Goal: Task Accomplishment & Management: Complete application form

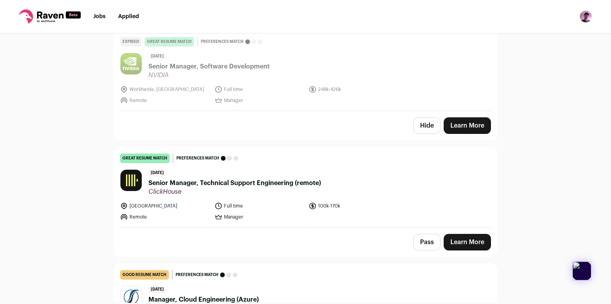
scroll to position [2496, 0]
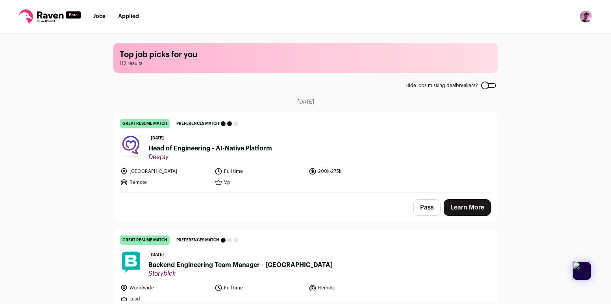
click at [178, 152] on span "Head of Engineering - AI-Native Platform" at bounding box center [210, 148] width 124 height 9
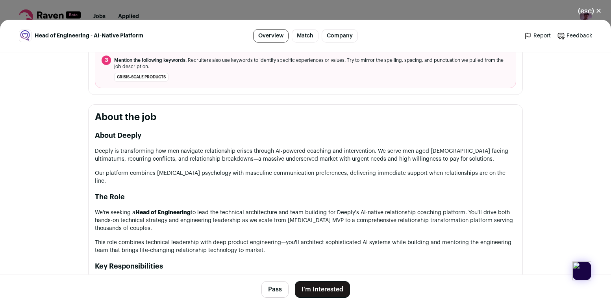
scroll to position [409, 0]
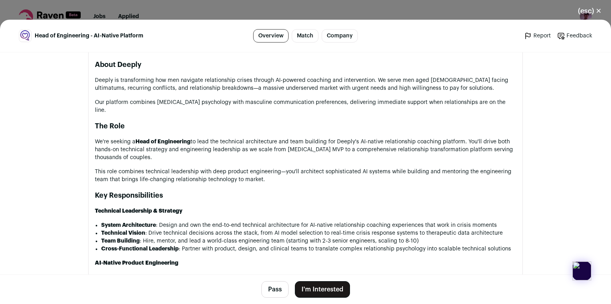
click at [306, 84] on p "Deeply is transforming how men navigate relationship crises through AI-powered …" at bounding box center [305, 84] width 421 height 16
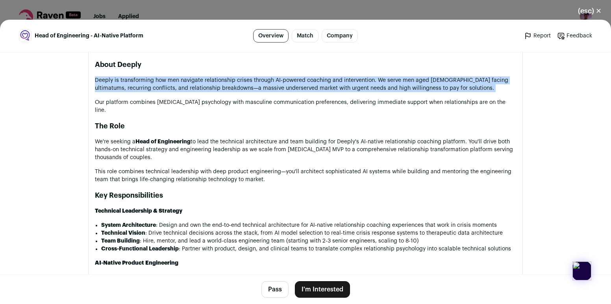
click at [306, 84] on p "Deeply is transforming how men navigate relationship crises through AI-powered …" at bounding box center [305, 84] width 421 height 16
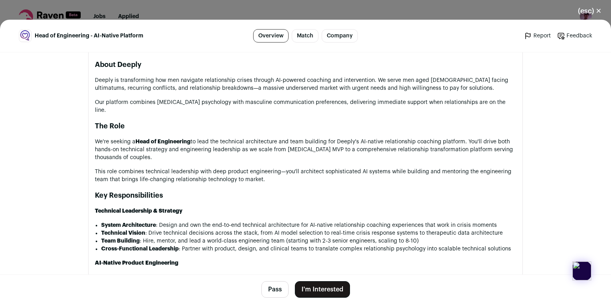
click at [306, 90] on p "Deeply is transforming how men navigate relationship crises through AI-powered …" at bounding box center [305, 84] width 421 height 16
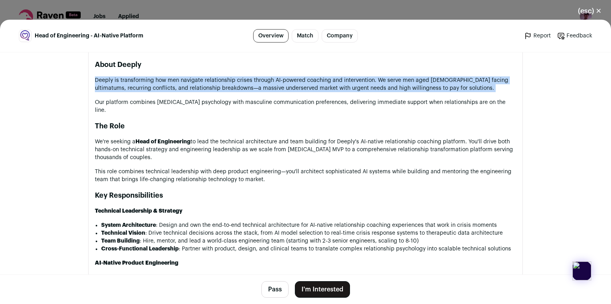
click at [306, 90] on p "Deeply is transforming how men navigate relationship crises through AI-powered …" at bounding box center [305, 84] width 421 height 16
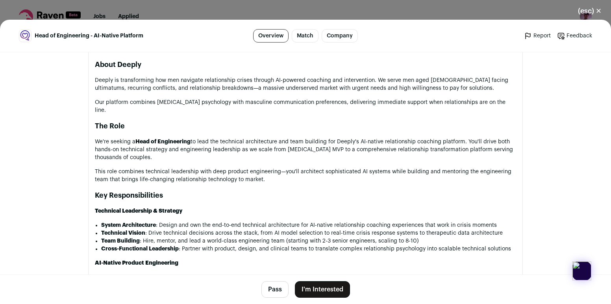
click at [307, 85] on p "Deeply is transforming how men navigate relationship crises through AI-powered …" at bounding box center [305, 84] width 421 height 16
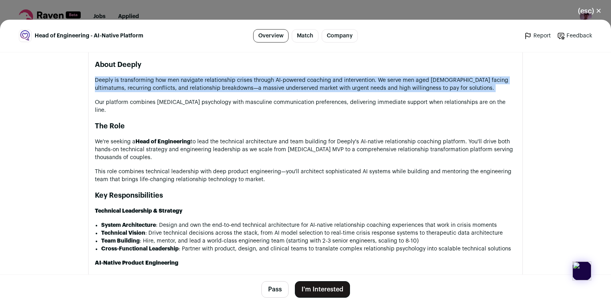
click at [307, 85] on p "Deeply is transforming how men navigate relationship crises through AI-powered …" at bounding box center [305, 84] width 421 height 16
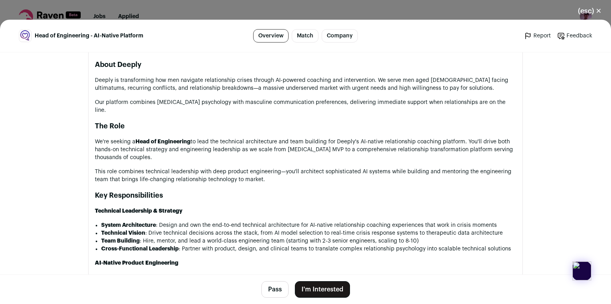
click at [305, 90] on p "Deeply is transforming how men navigate relationship crises through AI-powered …" at bounding box center [305, 84] width 421 height 16
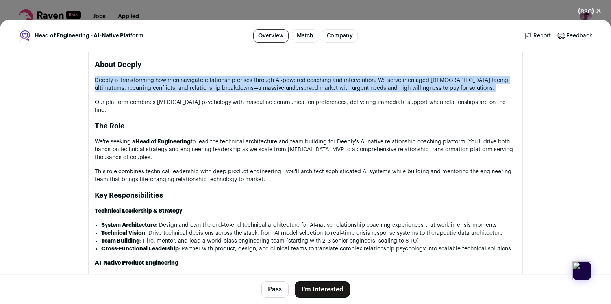
click at [305, 90] on p "Deeply is transforming how men navigate relationship crises through AI-powered …" at bounding box center [305, 84] width 421 height 16
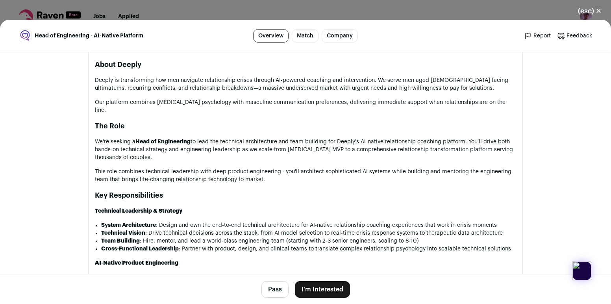
click at [308, 83] on p "Deeply is transforming how men navigate relationship crises through AI-powered …" at bounding box center [305, 84] width 421 height 16
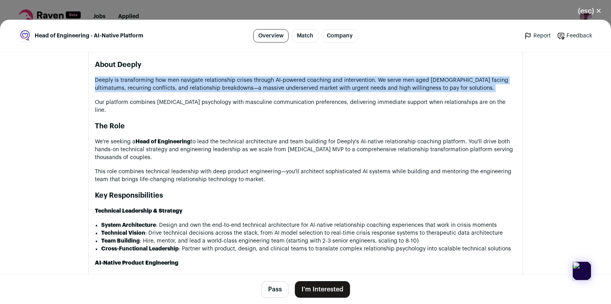
click at [308, 83] on p "Deeply is transforming how men navigate relationship crises through AI-powered …" at bounding box center [305, 84] width 421 height 16
click at [310, 82] on p "Deeply is transforming how men navigate relationship crises through AI-powered …" at bounding box center [305, 84] width 421 height 16
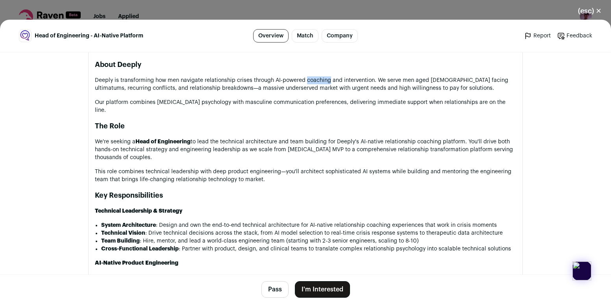
click at [310, 82] on p "Deeply is transforming how men navigate relationship crises through AI-powered …" at bounding box center [305, 84] width 421 height 16
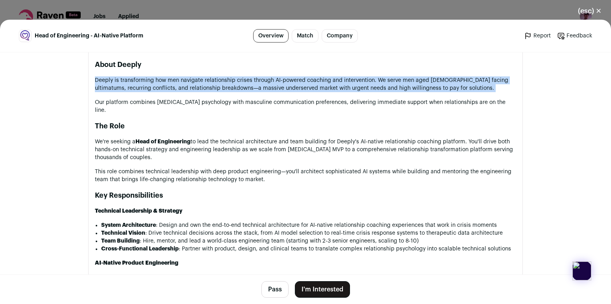
click at [310, 82] on p "Deeply is transforming how men navigate relationship crises through AI-powered …" at bounding box center [305, 84] width 421 height 16
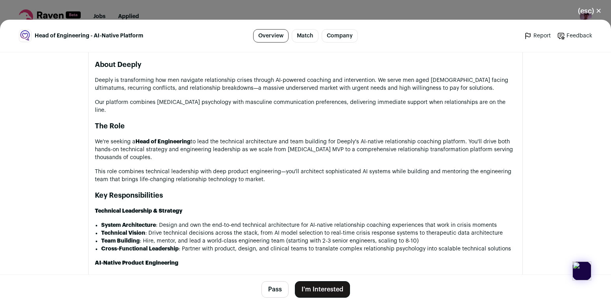
click at [306, 90] on p "Deeply is transforming how men navigate relationship crises through AI-powered …" at bounding box center [305, 84] width 421 height 16
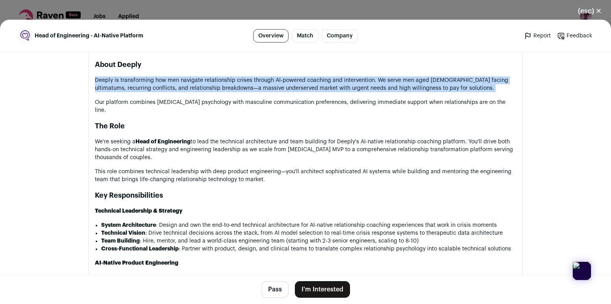
click at [306, 90] on p "Deeply is transforming how men navigate relationship crises through AI-powered …" at bounding box center [305, 84] width 421 height 16
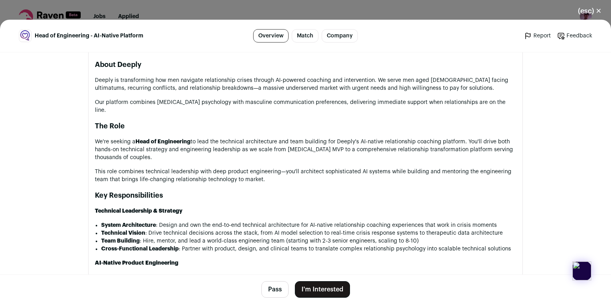
click at [302, 100] on p "Our platform combines crisis intervention psychology with masculine communicati…" at bounding box center [305, 106] width 421 height 16
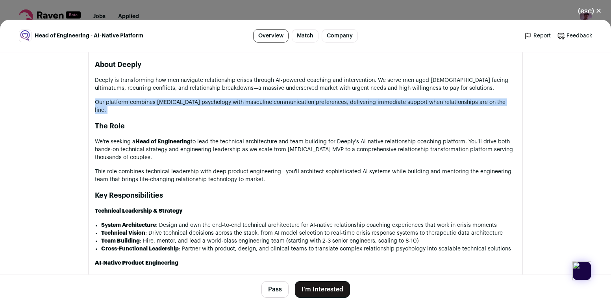
click at [302, 100] on p "Our platform combines crisis intervention psychology with masculine communicati…" at bounding box center [305, 106] width 421 height 16
drag, startPoint x: 284, startPoint y: 100, endPoint x: 292, endPoint y: 111, distance: 13.2
click at [292, 111] on p "Our platform combines crisis intervention psychology with masculine communicati…" at bounding box center [305, 106] width 421 height 16
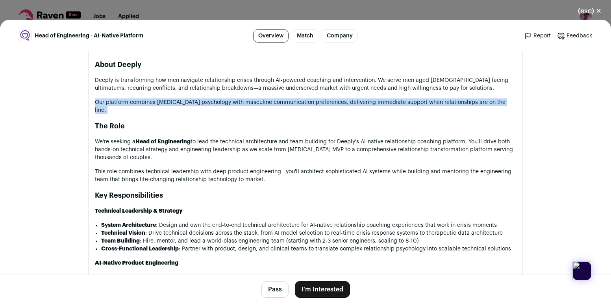
drag, startPoint x: 278, startPoint y: 101, endPoint x: 278, endPoint y: 109, distance: 7.5
click at [278, 109] on p "Our platform combines crisis intervention psychology with masculine communicati…" at bounding box center [305, 106] width 421 height 16
drag, startPoint x: 273, startPoint y: 135, endPoint x: 273, endPoint y: 161, distance: 25.6
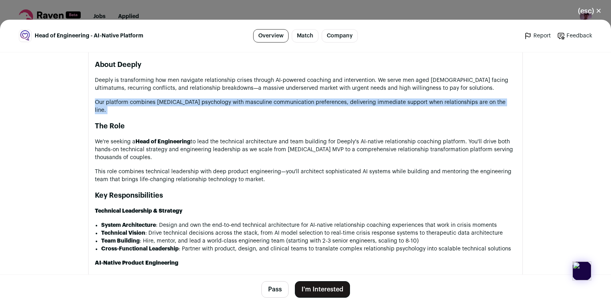
click at [273, 161] on p "We're seeking a Head of Engineering to lead the technical architecture and team…" at bounding box center [305, 150] width 421 height 24
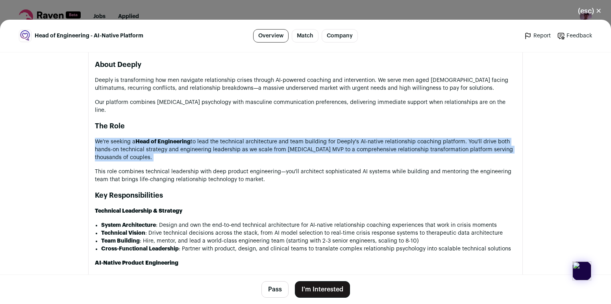
drag, startPoint x: 273, startPoint y: 161, endPoint x: 280, endPoint y: 135, distance: 26.0
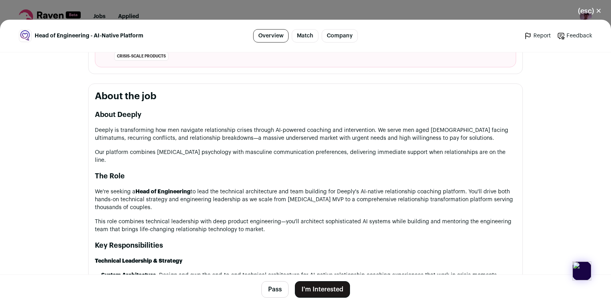
scroll to position [0, 0]
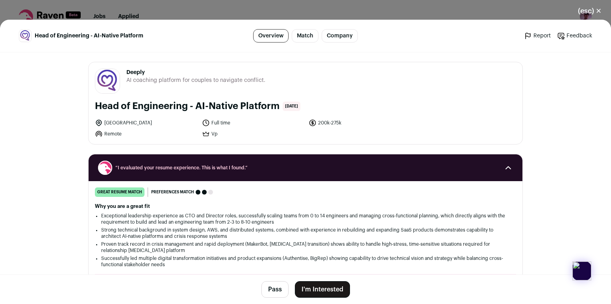
click at [284, 289] on button "Pass" at bounding box center [274, 289] width 27 height 17
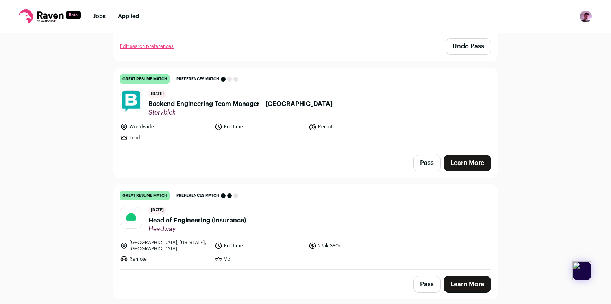
scroll to position [162, 0]
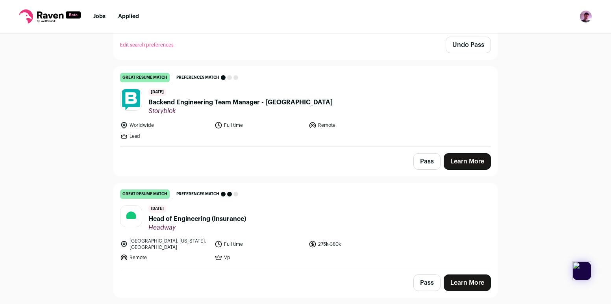
click at [265, 106] on span "Backend Engineering Team Manager - [GEOGRAPHIC_DATA]" at bounding box center [240, 102] width 184 height 9
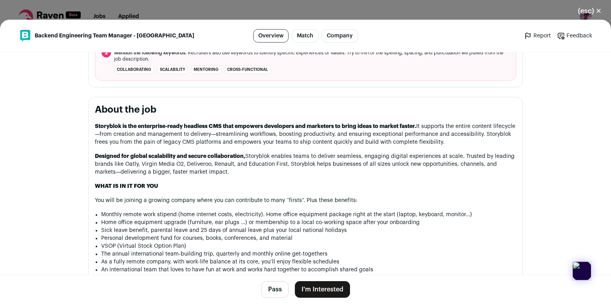
scroll to position [339, 0]
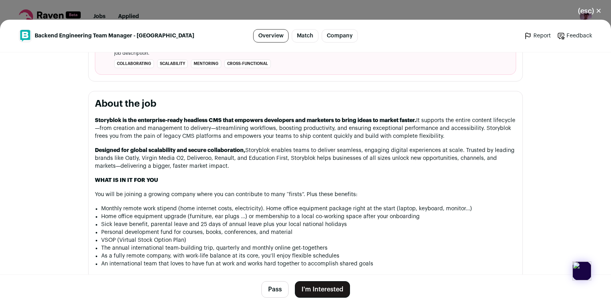
click at [454, 139] on p "Storyblok is the enterprise-ready headless CMS that empowers developers and mar…" at bounding box center [305, 128] width 421 height 24
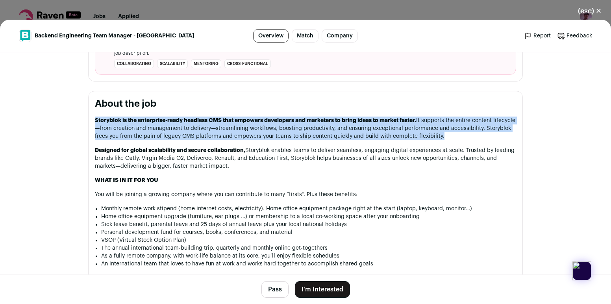
click at [454, 139] on p "Storyblok is the enterprise-ready headless CMS that empowers developers and mar…" at bounding box center [305, 128] width 421 height 24
click at [452, 164] on p "Designed for global scalability and secure collaboration, Storyblok enables tea…" at bounding box center [305, 158] width 421 height 24
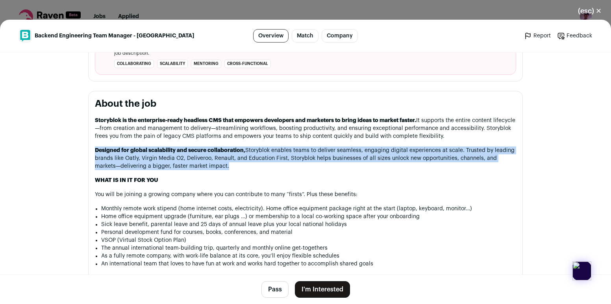
click at [281, 286] on button "Pass" at bounding box center [274, 289] width 27 height 17
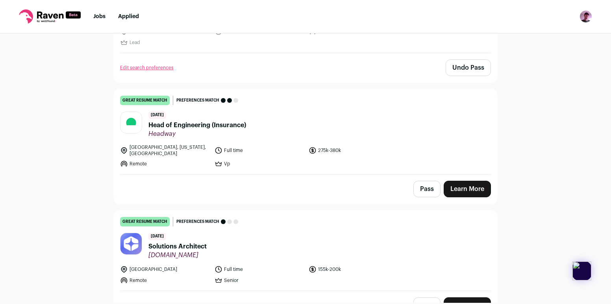
scroll to position [261, 0]
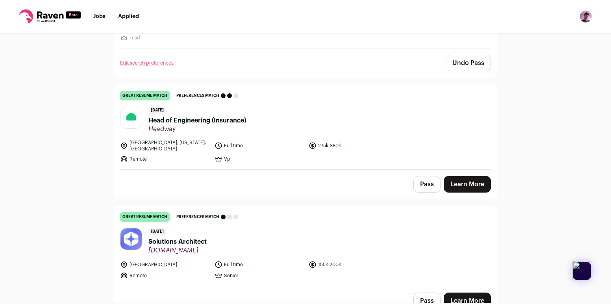
click at [225, 122] on span "Head of Engineering (Insurance)" at bounding box center [197, 120] width 98 height 9
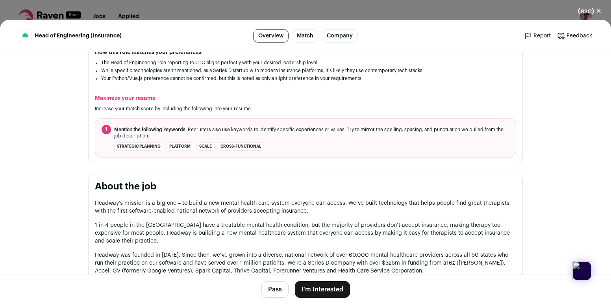
scroll to position [237, 0]
click at [308, 199] on p "Headway’s mission is a big one – to build a new mental health care system every…" at bounding box center [305, 207] width 421 height 16
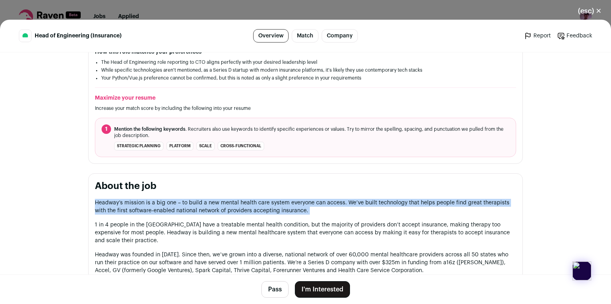
click at [308, 199] on p "Headway’s mission is a big one – to build a new mental health care system every…" at bounding box center [305, 207] width 421 height 16
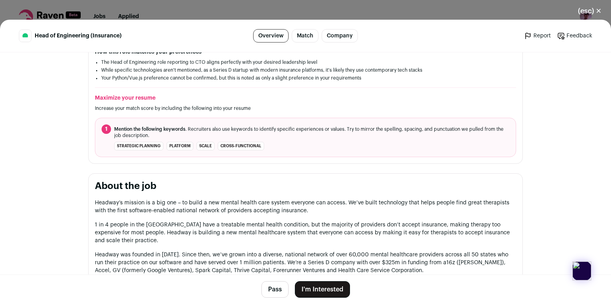
click at [308, 201] on p "Headway’s mission is a big one – to build a new mental health care system every…" at bounding box center [305, 207] width 421 height 16
click at [304, 225] on p "1 in 4 people in the US have a treatable mental health condition, but the major…" at bounding box center [305, 233] width 421 height 24
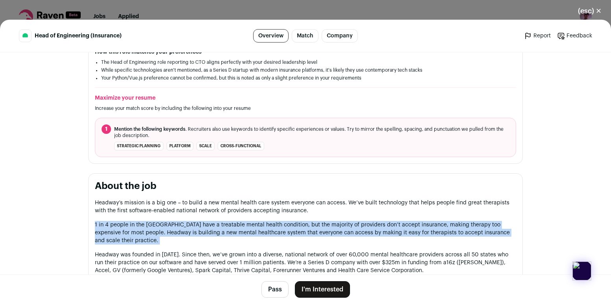
click at [304, 225] on p "1 in 4 people in the US have a treatable mental health condition, but the major…" at bounding box center [305, 233] width 421 height 24
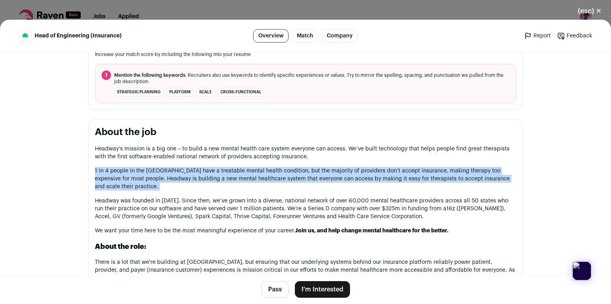
scroll to position [293, 0]
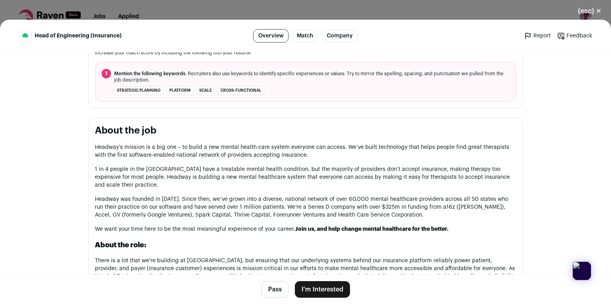
click at [271, 170] on p "1 in 4 people in the US have a treatable mental health condition, but the major…" at bounding box center [305, 177] width 421 height 24
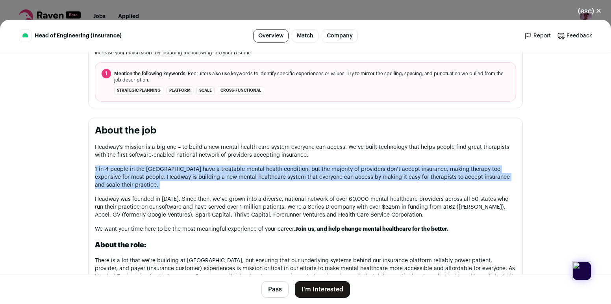
click at [271, 170] on p "1 in 4 people in the US have a treatable mental health condition, but the major…" at bounding box center [305, 177] width 421 height 24
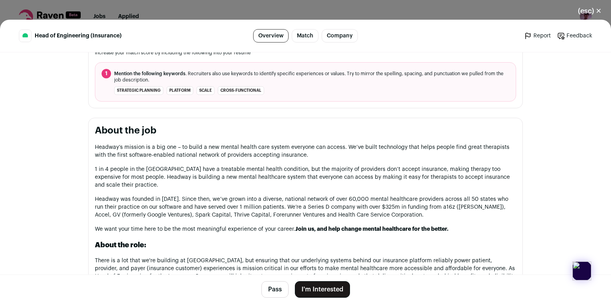
click at [268, 166] on p "1 in 4 people in the US have a treatable mental health condition, but the major…" at bounding box center [305, 177] width 421 height 24
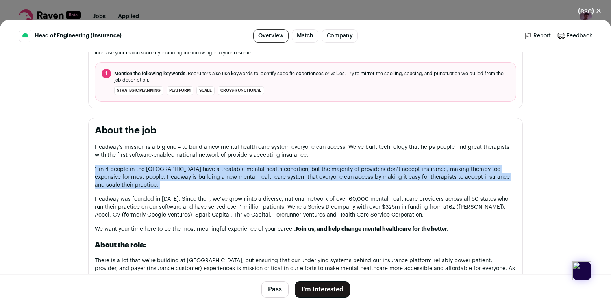
click at [268, 166] on p "1 in 4 people in the US have a treatable mental health condition, but the major…" at bounding box center [305, 177] width 421 height 24
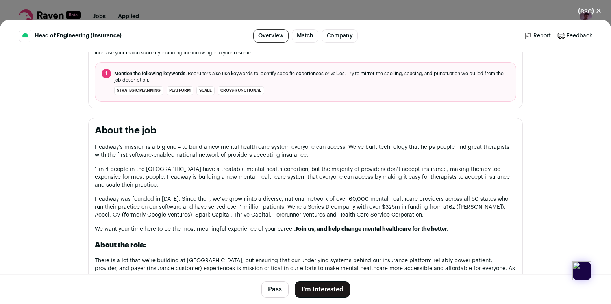
click at [266, 171] on p "1 in 4 people in the US have a treatable mental health condition, but the major…" at bounding box center [305, 177] width 421 height 24
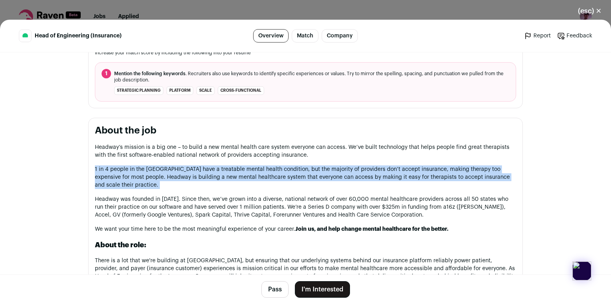
click at [266, 171] on p "1 in 4 people in the US have a treatable mental health condition, but the major…" at bounding box center [305, 177] width 421 height 24
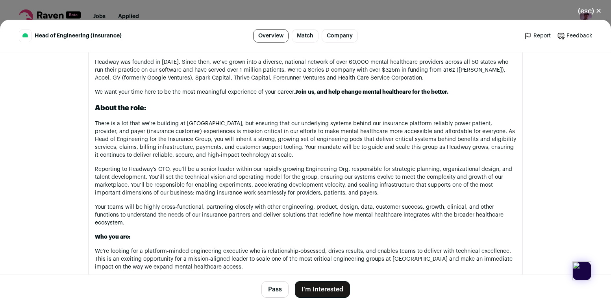
scroll to position [434, 0]
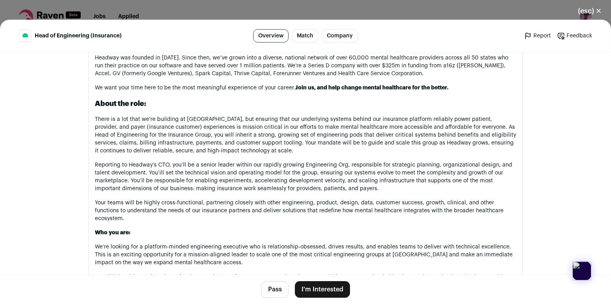
click at [265, 137] on p "There is a lot that we're building at Headway, but ensuring that our underlying…" at bounding box center [305, 134] width 421 height 39
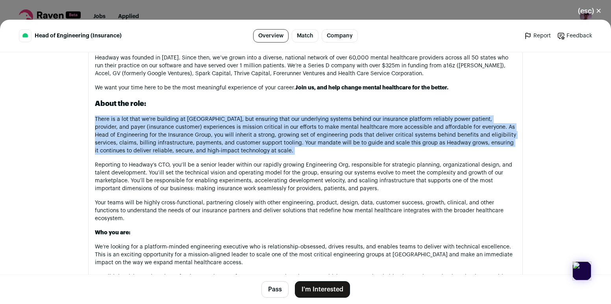
click at [265, 137] on p "There is a lot that we're building at Headway, but ensuring that our underlying…" at bounding box center [305, 134] width 421 height 39
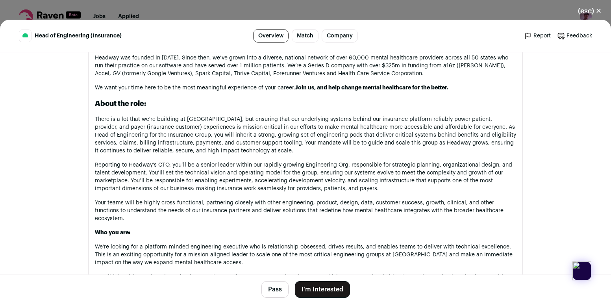
click at [278, 127] on p "There is a lot that we're building at Headway, but ensuring that our underlying…" at bounding box center [305, 134] width 421 height 39
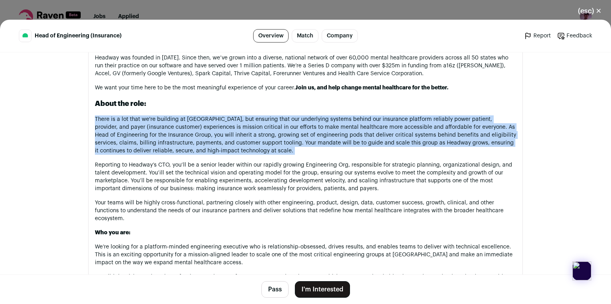
click at [278, 127] on p "There is a lot that we're building at Headway, but ensuring that our underlying…" at bounding box center [305, 134] width 421 height 39
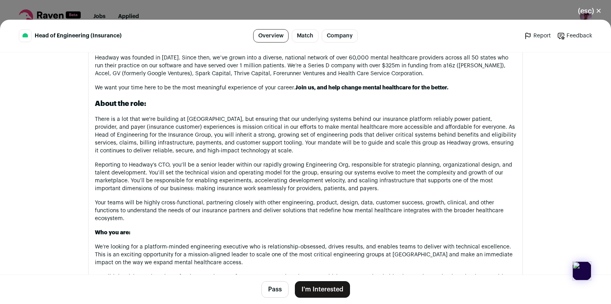
click at [270, 172] on p "Reporting to Headway’s CTO, you’ll be a senior leader within our rapidly growin…" at bounding box center [305, 176] width 421 height 31
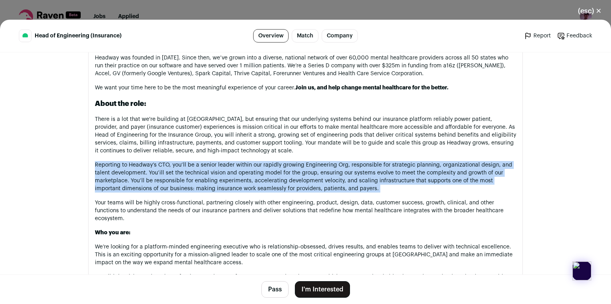
click at [270, 172] on p "Reporting to Headway’s CTO, you’ll be a senior leader within our rapidly growin…" at bounding box center [305, 176] width 421 height 31
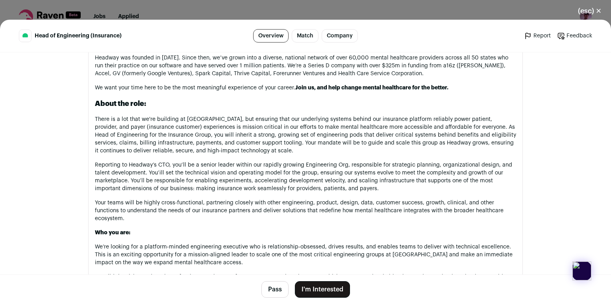
click at [274, 180] on p "Reporting to Headway’s CTO, you’ll be a senior leader within our rapidly growin…" at bounding box center [305, 176] width 421 height 31
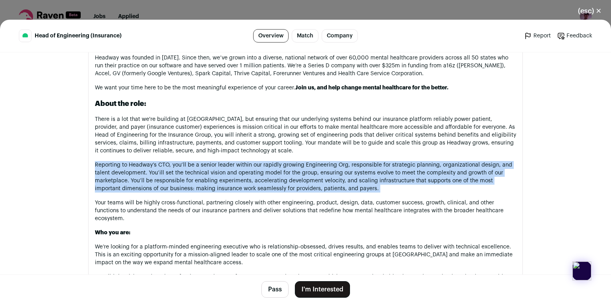
click at [274, 180] on p "Reporting to Headway’s CTO, you’ll be a senior leader within our rapidly growin…" at bounding box center [305, 176] width 421 height 31
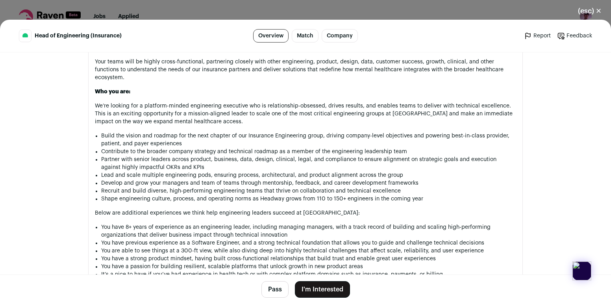
scroll to position [570, 0]
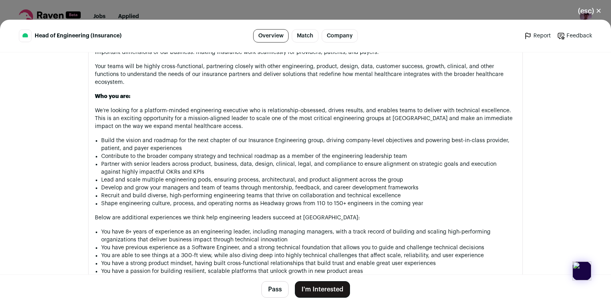
click at [249, 107] on p "We’re looking for a platform-minded engineering executive who is relationship-o…" at bounding box center [305, 119] width 421 height 24
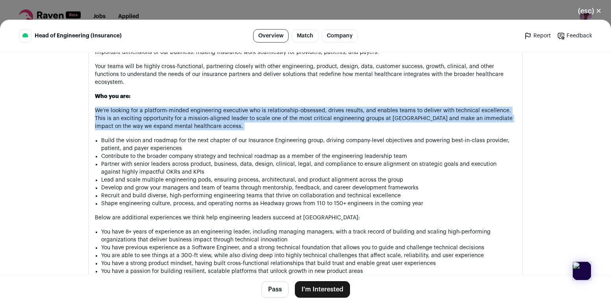
click at [249, 107] on p "We’re looking for a platform-minded engineering executive who is relationship-o…" at bounding box center [305, 119] width 421 height 24
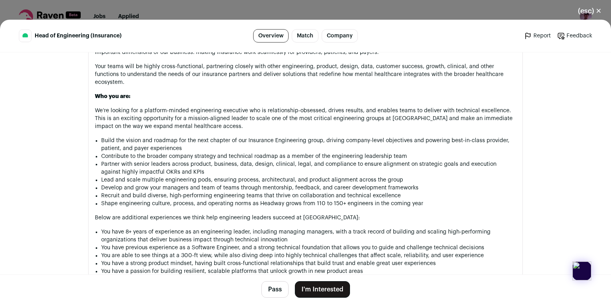
click at [253, 111] on p "We’re looking for a platform-minded engineering executive who is relationship-o…" at bounding box center [305, 119] width 421 height 24
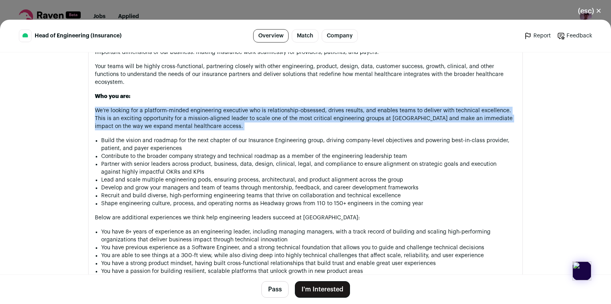
click at [253, 111] on p "We’re looking for a platform-minded engineering executive who is relationship-o…" at bounding box center [305, 119] width 421 height 24
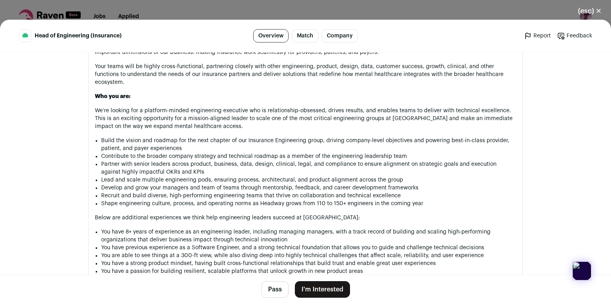
click at [258, 107] on p "We’re looking for a platform-minded engineering executive who is relationship-o…" at bounding box center [305, 119] width 421 height 24
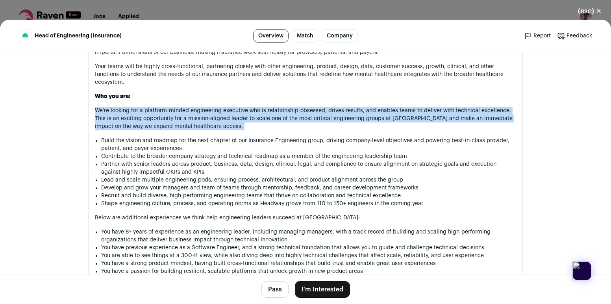
click at [258, 107] on p "We’re looking for a platform-minded engineering executive who is relationship-o…" at bounding box center [305, 119] width 421 height 24
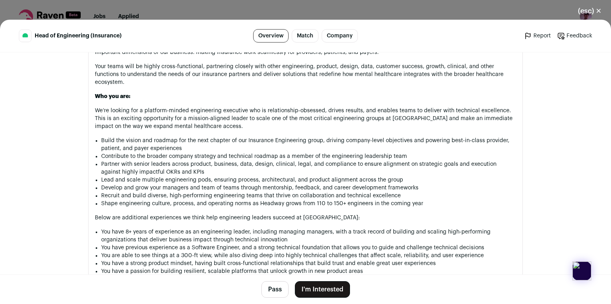
click at [259, 110] on p "We’re looking for a platform-minded engineering executive who is relationship-o…" at bounding box center [305, 119] width 421 height 24
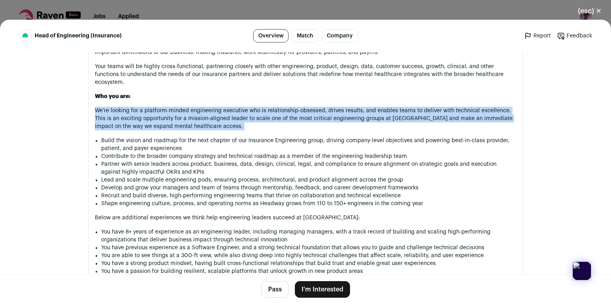
click at [259, 110] on p "We’re looking for a platform-minded engineering executive who is relationship-o…" at bounding box center [305, 119] width 421 height 24
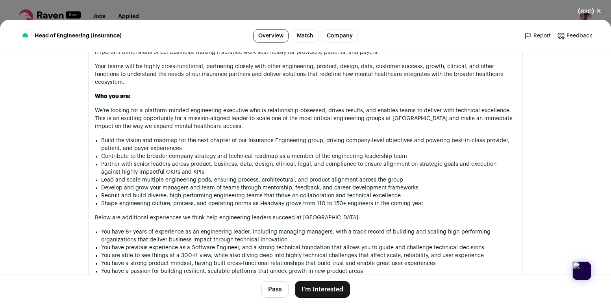
click at [260, 107] on p "We’re looking for a platform-minded engineering executive who is relationship-o…" at bounding box center [305, 119] width 421 height 24
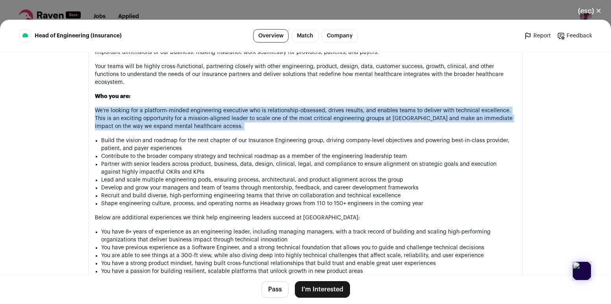
click at [260, 107] on p "We’re looking for a platform-minded engineering executive who is relationship-o…" at bounding box center [305, 119] width 421 height 24
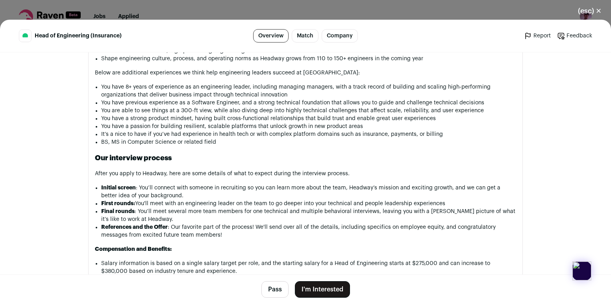
scroll to position [715, 0]
click at [285, 207] on li "Final rounds : You’ll meet several more team members for one technical and mult…" at bounding box center [308, 215] width 415 height 16
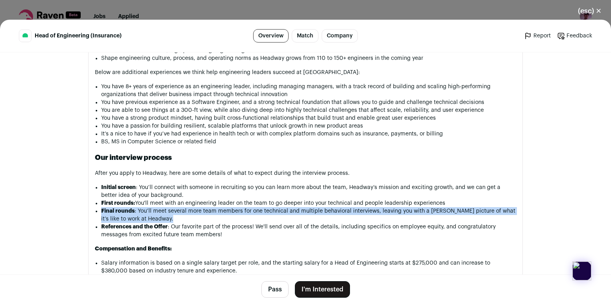
click at [285, 207] on li "Final rounds : You’ll meet several more team members for one technical and mult…" at bounding box center [308, 215] width 415 height 16
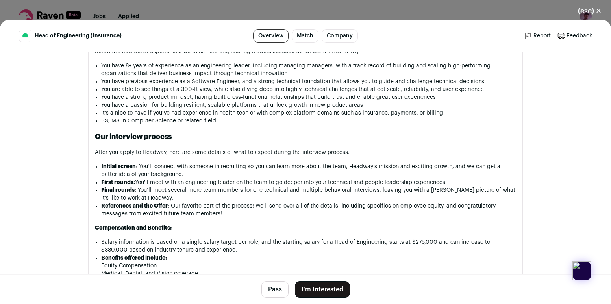
scroll to position [744, 0]
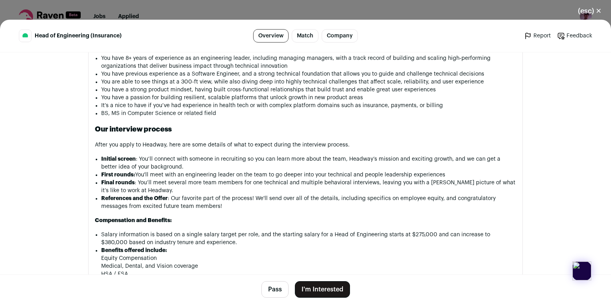
click at [277, 232] on li "Salary information is based on a single salary target per role, and the startin…" at bounding box center [308, 239] width 415 height 16
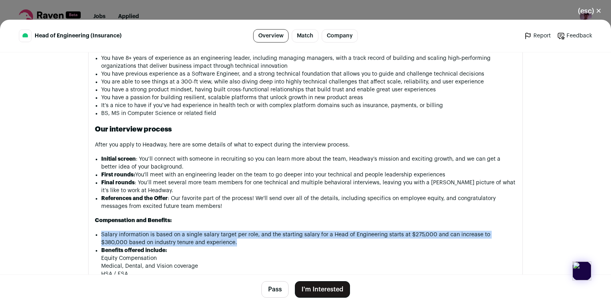
click at [277, 232] on li "Salary information is based on a single salary target per role, and the startin…" at bounding box center [308, 239] width 415 height 16
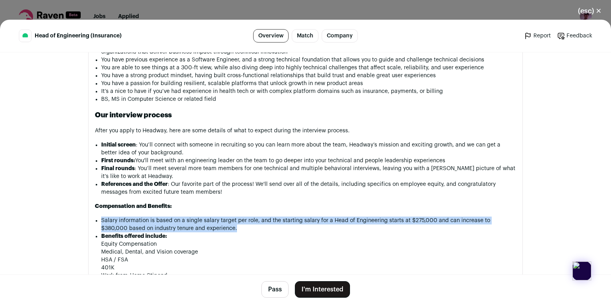
scroll to position [758, 0]
click at [277, 221] on li "Salary information is based on a single salary target per role, and the startin…" at bounding box center [308, 224] width 415 height 16
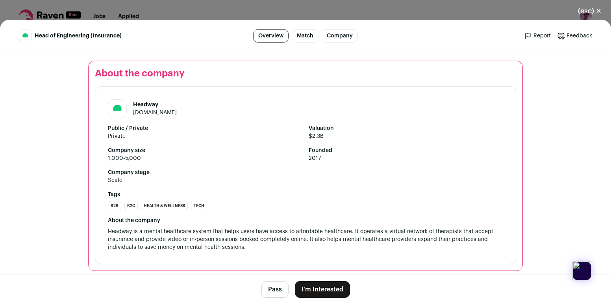
scroll to position [1137, 0]
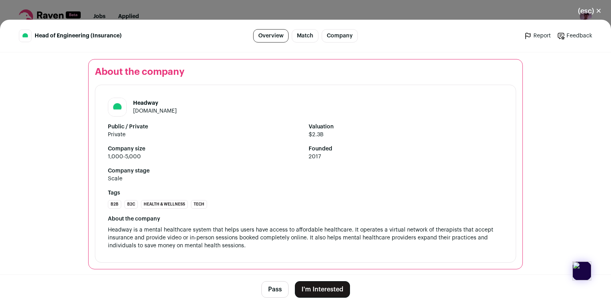
click at [330, 286] on button "I'm Interested" at bounding box center [322, 289] width 55 height 17
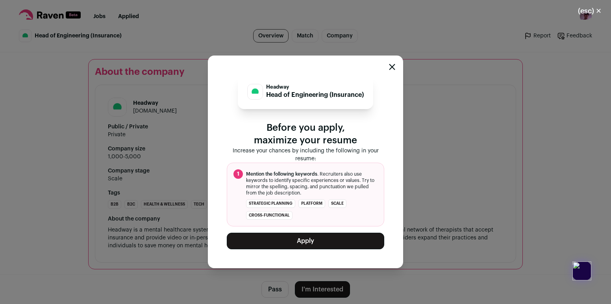
click at [311, 240] on button "Apply" at bounding box center [305, 241] width 157 height 17
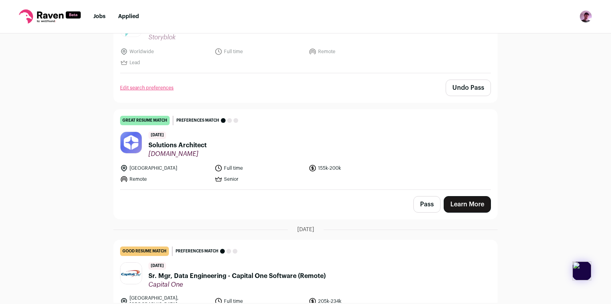
scroll to position [248, 0]
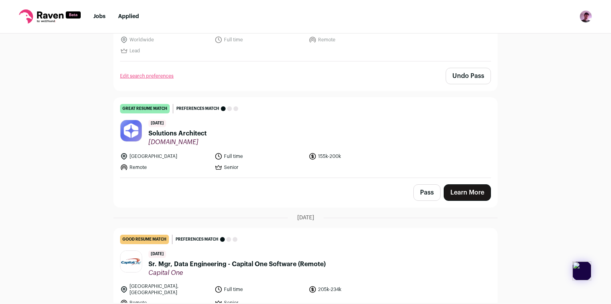
click at [190, 135] on span "Solutions Architect" at bounding box center [177, 133] width 58 height 9
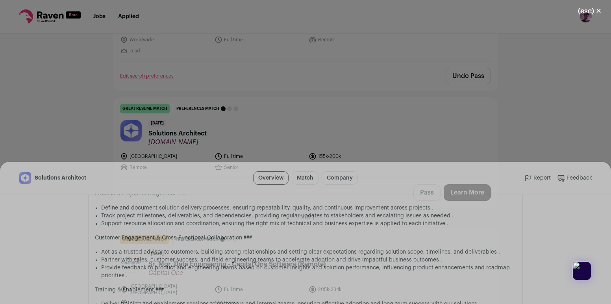
scroll to position [678, 0]
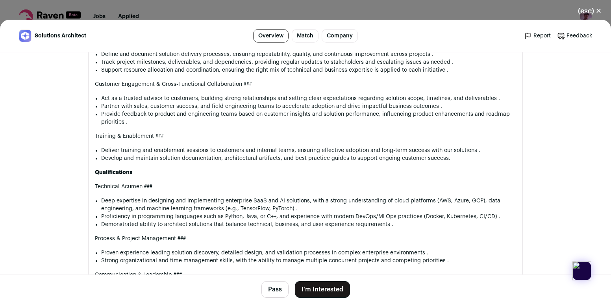
click at [282, 290] on button "Pass" at bounding box center [274, 289] width 27 height 17
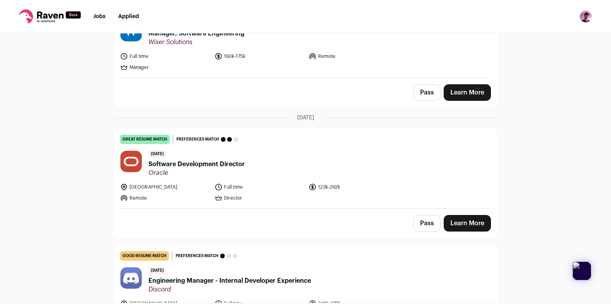
scroll to position [489, 0]
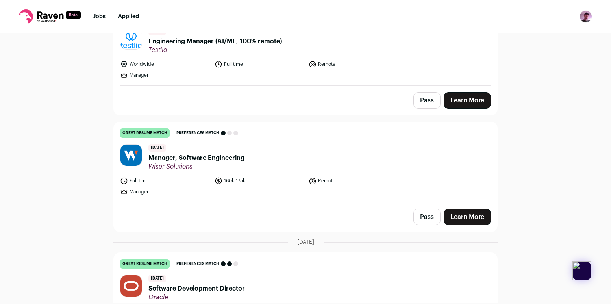
click at [204, 153] on span "Manager, Software Engineering" at bounding box center [196, 157] width 96 height 9
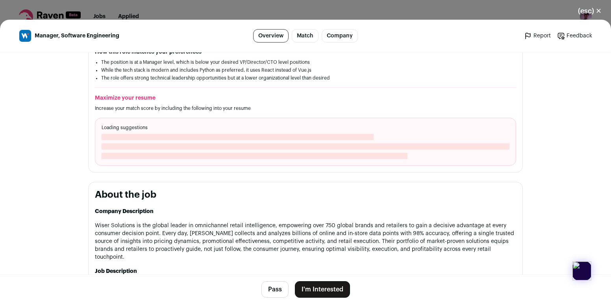
scroll to position [234, 0]
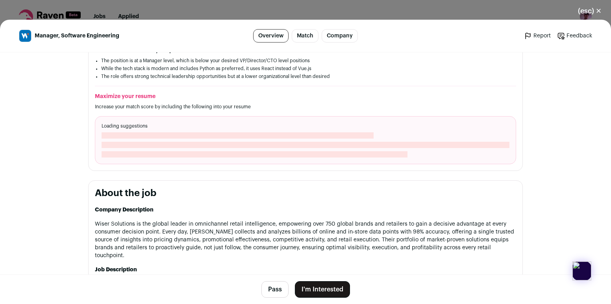
click at [267, 236] on p "Wiser Solutions is the global leader in omnichannel retail intelligence, empowe…" at bounding box center [305, 239] width 421 height 39
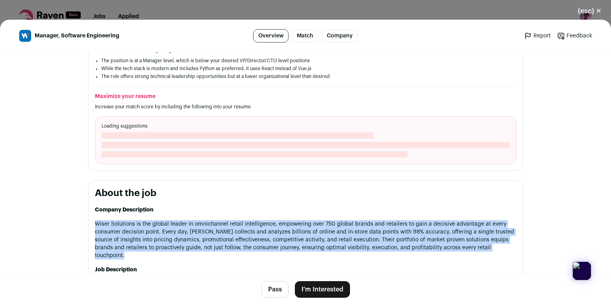
click at [267, 236] on p "Wiser Solutions is the global leader in omnichannel retail intelligence, empowe…" at bounding box center [305, 239] width 421 height 39
click at [268, 228] on p "Wiser Solutions is the global leader in omnichannel retail intelligence, empowe…" at bounding box center [305, 239] width 421 height 39
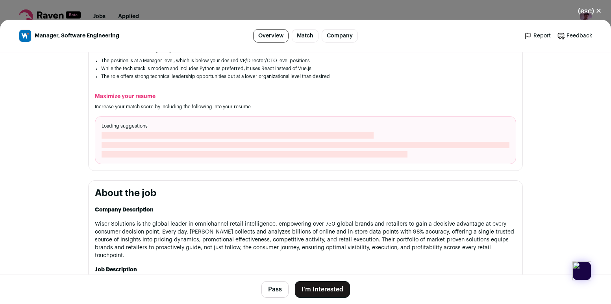
click at [268, 228] on p "Wiser Solutions is the global leader in omnichannel retail intelligence, empowe…" at bounding box center [305, 239] width 421 height 39
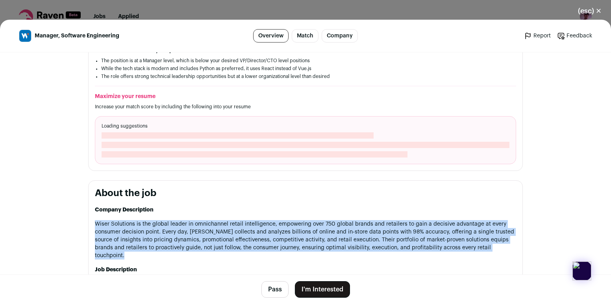
click at [268, 228] on p "Wiser Solutions is the global leader in omnichannel retail intelligence, empowe…" at bounding box center [305, 239] width 421 height 39
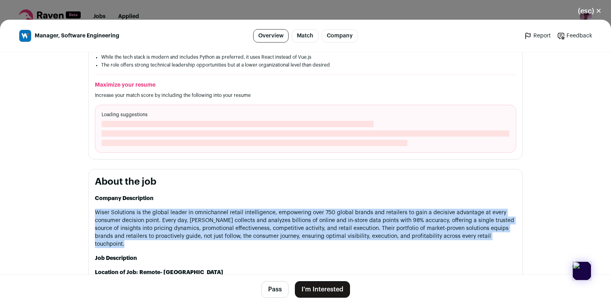
scroll to position [246, 0]
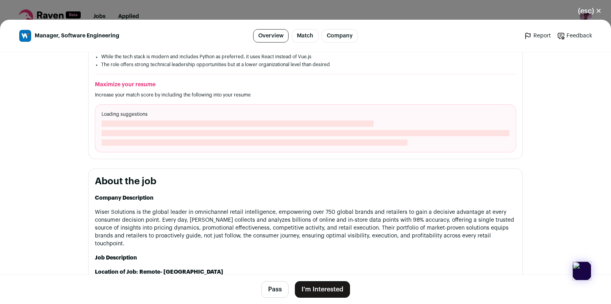
click at [256, 224] on p "Wiser Solutions is the global leader in omnichannel retail intelligence, empowe…" at bounding box center [305, 227] width 421 height 39
click at [224, 224] on p "Wiser Solutions is the global leader in omnichannel retail intelligence, empowe…" at bounding box center [305, 227] width 421 height 39
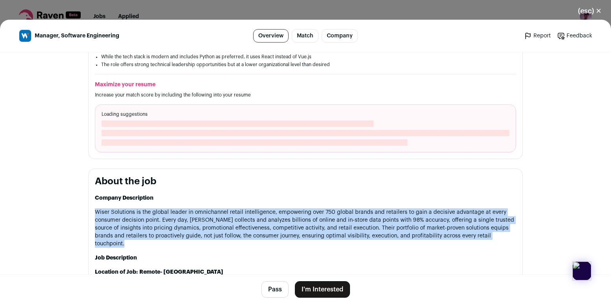
click at [224, 224] on p "Wiser Solutions is the global leader in omnichannel retail intelligence, empowe…" at bounding box center [305, 227] width 421 height 39
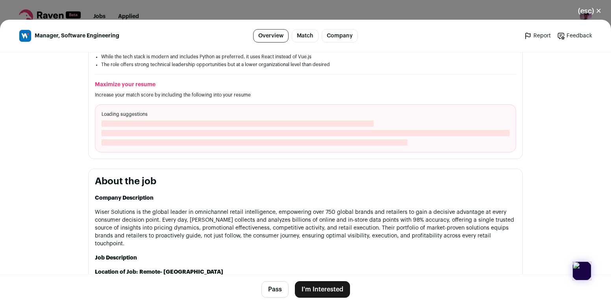
click at [231, 216] on p "Wiser Solutions is the global leader in omnichannel retail intelligence, empowe…" at bounding box center [305, 227] width 421 height 39
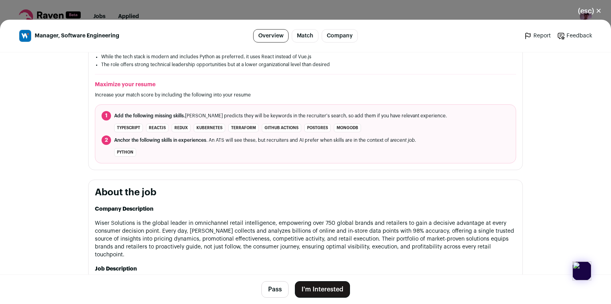
click at [584, 13] on button "(esc) ✕" at bounding box center [589, 10] width 42 height 17
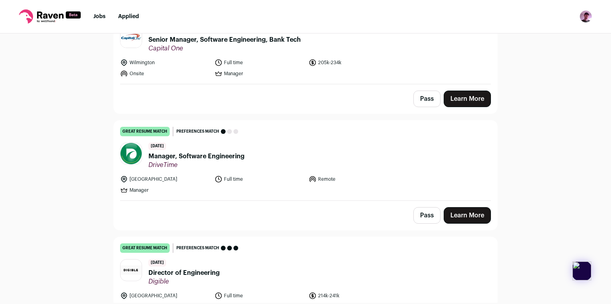
scroll to position [1689, 0]
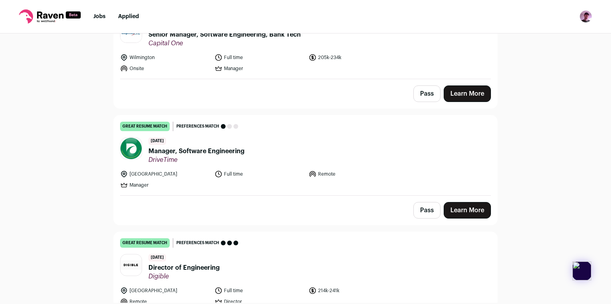
click at [221, 146] on span "Manager, Software Engineering" at bounding box center [196, 150] width 96 height 9
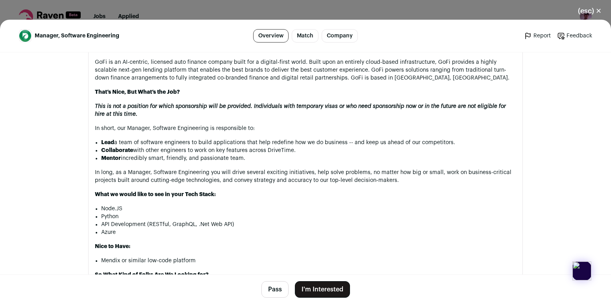
scroll to position [395, 0]
click at [581, 6] on button "(esc) ✕" at bounding box center [589, 10] width 42 height 17
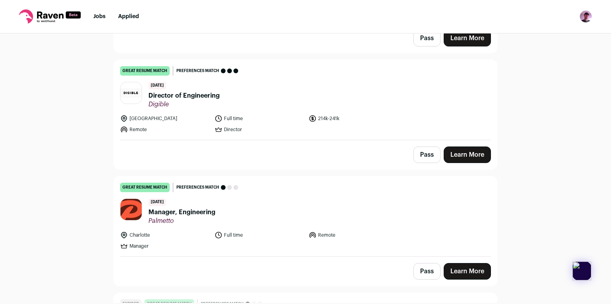
scroll to position [1861, 0]
click at [206, 83] on div "5 days ago Director of Engineering Digible" at bounding box center [183, 95] width 71 height 26
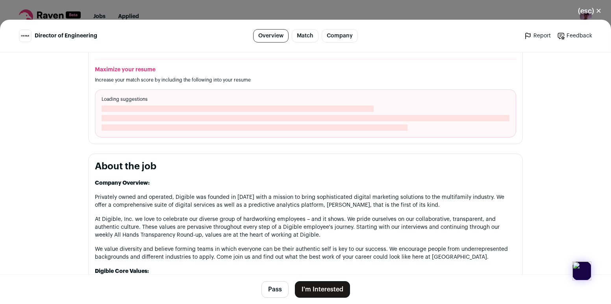
scroll to position [316, 0]
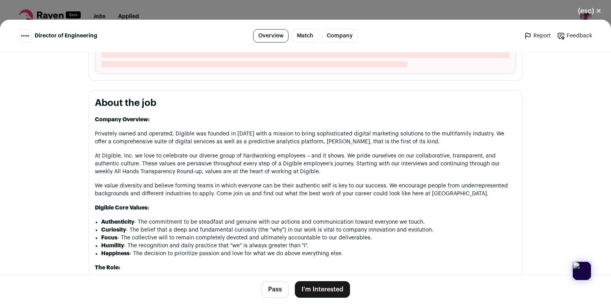
click at [236, 137] on p "Privately owned and operated, Digible was founded in 2017 with a mission to bri…" at bounding box center [305, 138] width 421 height 16
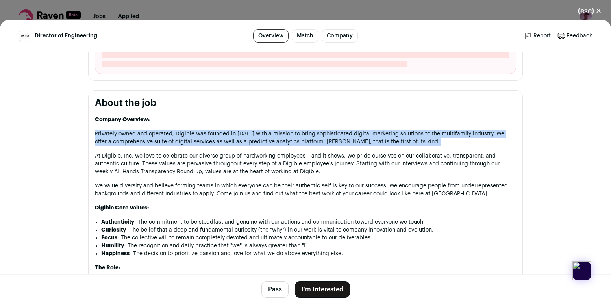
click at [236, 137] on p "Privately owned and operated, Digible was founded in 2017 with a mission to bri…" at bounding box center [305, 138] width 421 height 16
click at [286, 137] on p "Privately owned and operated, Digible was founded in 2017 with a mission to bri…" at bounding box center [305, 138] width 421 height 16
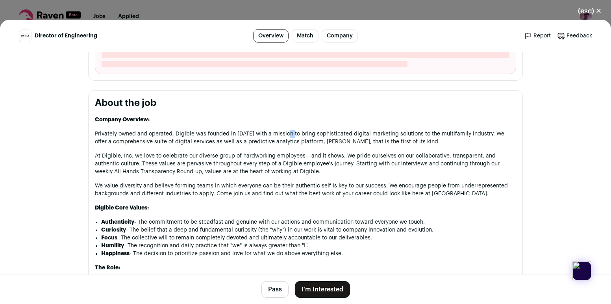
click at [286, 137] on p "Privately owned and operated, Digible was founded in 2017 with a mission to bri…" at bounding box center [305, 138] width 421 height 16
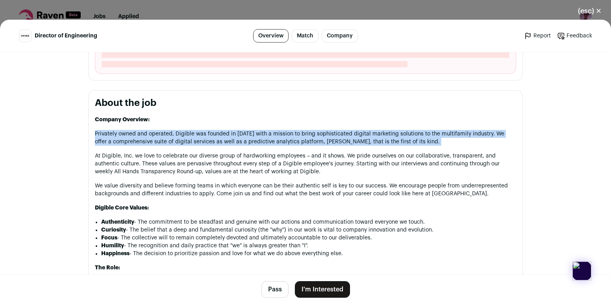
click at [286, 137] on p "Privately owned and operated, Digible was founded in 2017 with a mission to bri…" at bounding box center [305, 138] width 421 height 16
click at [291, 133] on p "Privately owned and operated, Digible was founded in 2017 with a mission to bri…" at bounding box center [305, 138] width 421 height 16
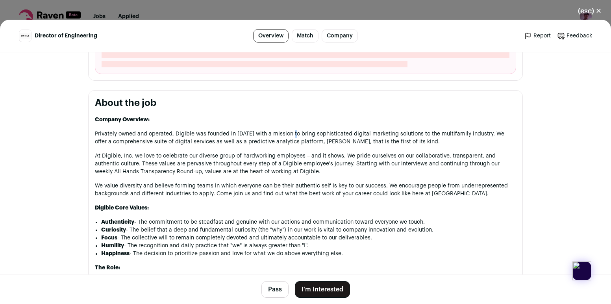
click at [291, 133] on p "Privately owned and operated, Digible was founded in 2017 with a mission to bri…" at bounding box center [305, 138] width 421 height 16
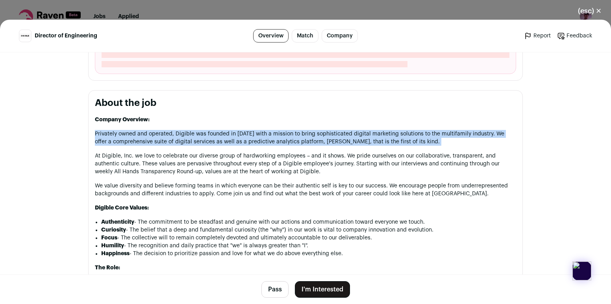
click at [291, 133] on p "Privately owned and operated, Digible was founded in 2017 with a mission to bri…" at bounding box center [305, 138] width 421 height 16
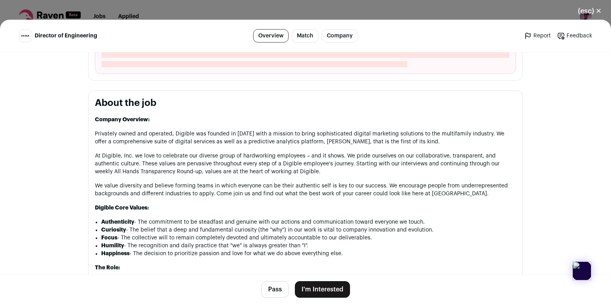
click at [291, 133] on p "Privately owned and operated, Digible was founded in 2017 with a mission to bri…" at bounding box center [305, 138] width 421 height 16
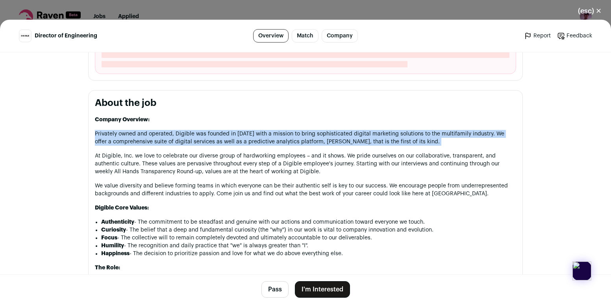
click at [291, 133] on p "Privately owned and operated, Digible was founded in 2017 with a mission to bri…" at bounding box center [305, 138] width 421 height 16
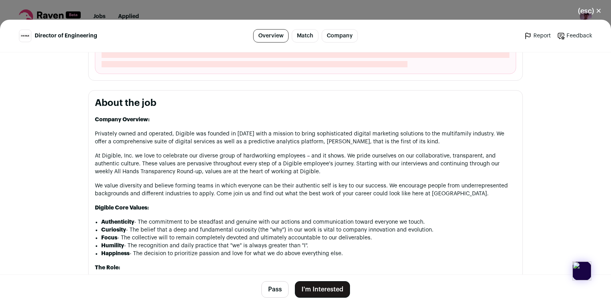
click at [293, 160] on p "At Digible, Inc. we love to celebrate our diverse group of hardworking employee…" at bounding box center [305, 164] width 421 height 24
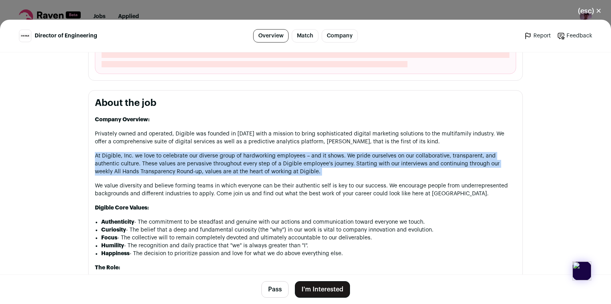
click at [293, 160] on p "At Digible, Inc. we love to celebrate our diverse group of hardworking employee…" at bounding box center [305, 164] width 421 height 24
click at [293, 159] on p "At Digible, Inc. we love to celebrate our diverse group of hardworking employee…" at bounding box center [305, 164] width 421 height 24
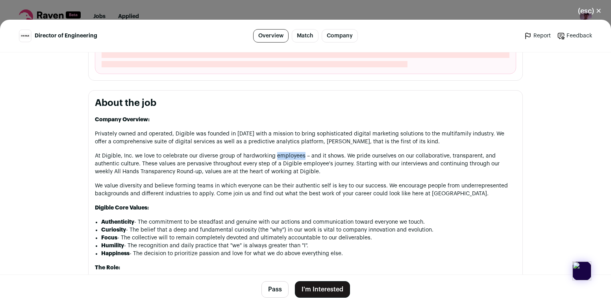
click at [293, 159] on p "At Digible, Inc. we love to celebrate our diverse group of hardworking employee…" at bounding box center [305, 164] width 421 height 24
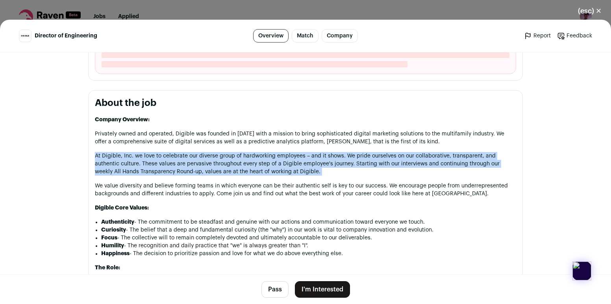
click at [293, 159] on p "At Digible, Inc. we love to celebrate our diverse group of hardworking employee…" at bounding box center [305, 164] width 421 height 24
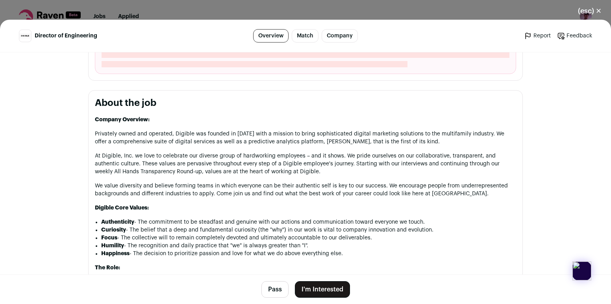
click at [294, 185] on p "We value diversity and believe forming teams in which everyone can be their aut…" at bounding box center [305, 190] width 421 height 16
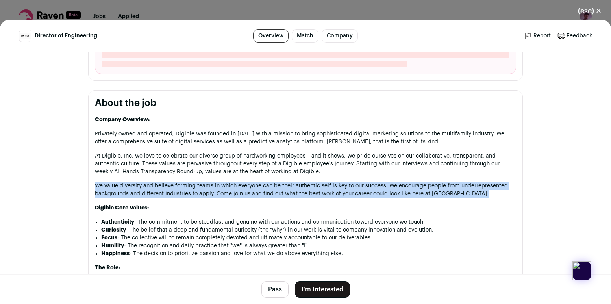
click at [294, 185] on p "We value diversity and believe forming teams in which everyone can be their aut…" at bounding box center [305, 190] width 421 height 16
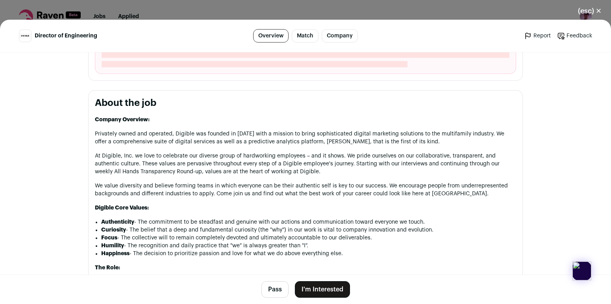
click at [286, 139] on p "Privately owned and operated, Digible was founded in 2017 with a mission to bri…" at bounding box center [305, 138] width 421 height 16
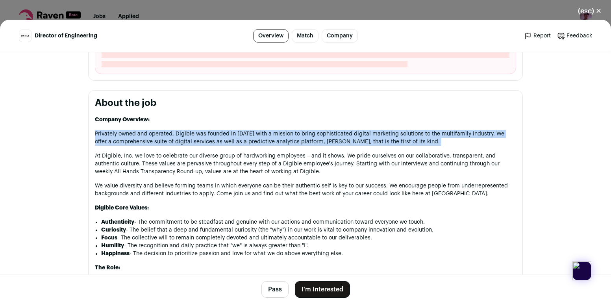
click at [286, 139] on p "Privately owned and operated, Digible was founded in 2017 with a mission to bri…" at bounding box center [305, 138] width 421 height 16
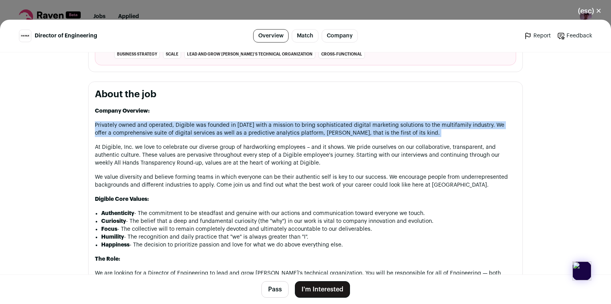
click at [589, 11] on button "(esc) ✕" at bounding box center [589, 10] width 42 height 17
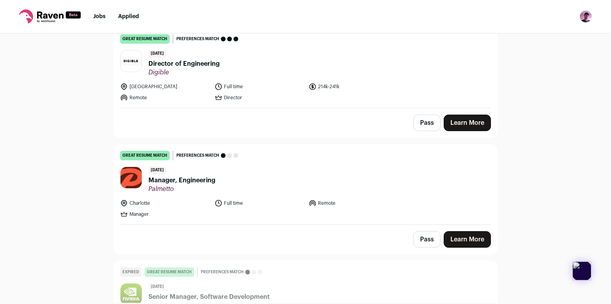
scroll to position [1894, 0]
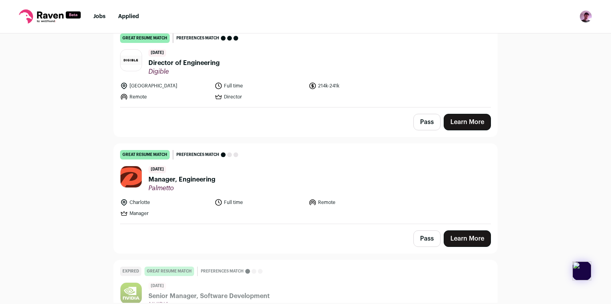
click at [195, 175] on span "Manager, Engineering" at bounding box center [181, 179] width 67 height 9
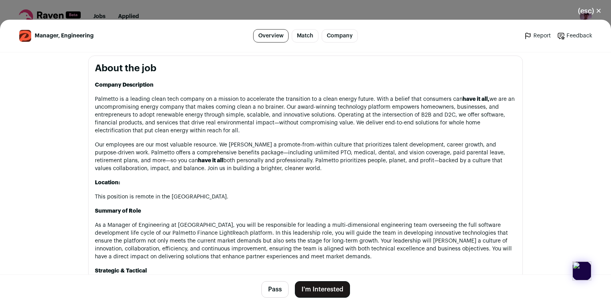
scroll to position [384, 0]
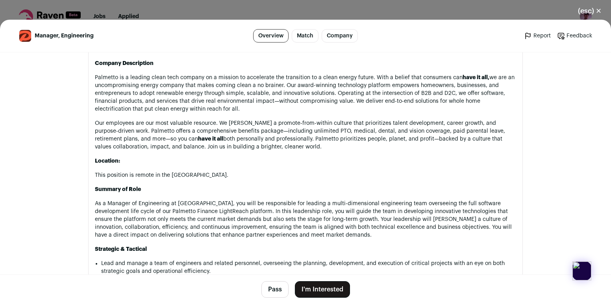
click at [218, 70] on div "Company Description Palmetto is a leading clean tech company on a mission to ac…" at bounding box center [305, 307] width 421 height 497
click at [233, 81] on p "Palmetto is a leading clean tech company on a mission to accelerate the transit…" at bounding box center [305, 93] width 421 height 39
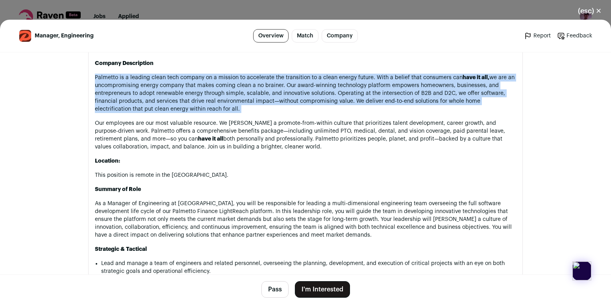
click at [233, 81] on p "Palmetto is a leading clean tech company on a mission to accelerate the transit…" at bounding box center [305, 93] width 421 height 39
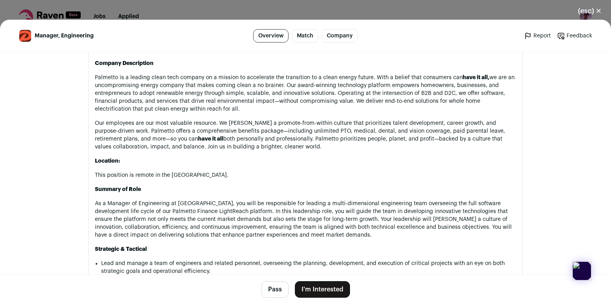
click at [261, 91] on p "Palmetto is a leading clean tech company on a mission to accelerate the transit…" at bounding box center [305, 93] width 421 height 39
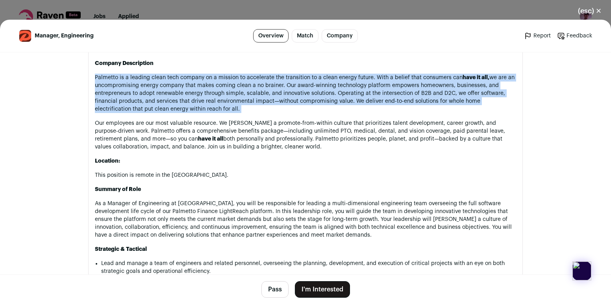
click at [261, 91] on p "Palmetto is a leading clean tech company on a mission to accelerate the transit…" at bounding box center [305, 93] width 421 height 39
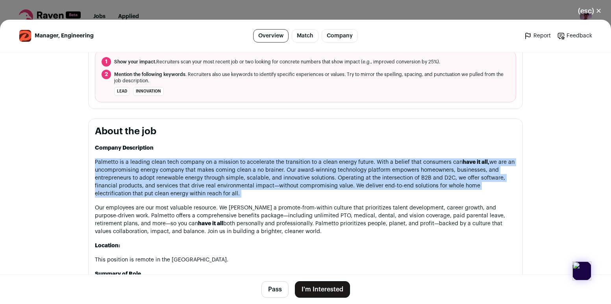
scroll to position [418, 0]
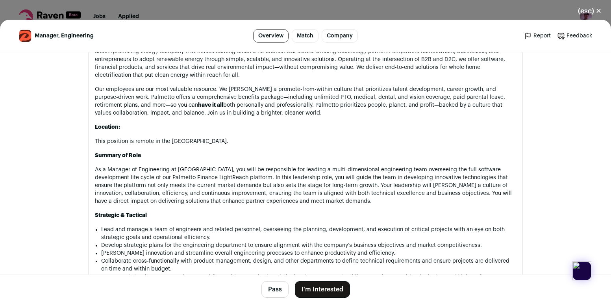
click at [261, 91] on p "Our employees are our most valuable resource. We foster a promote-from-within c…" at bounding box center [305, 100] width 421 height 31
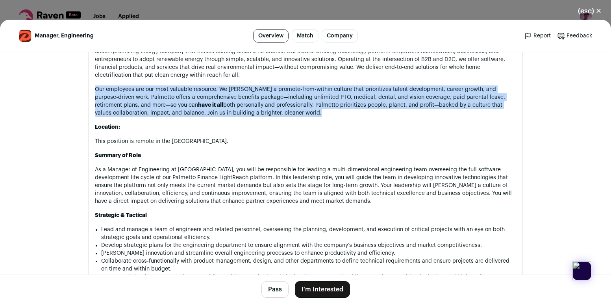
click at [261, 91] on p "Our employees are our most valuable resource. We foster a promote-from-within c…" at bounding box center [305, 100] width 421 height 31
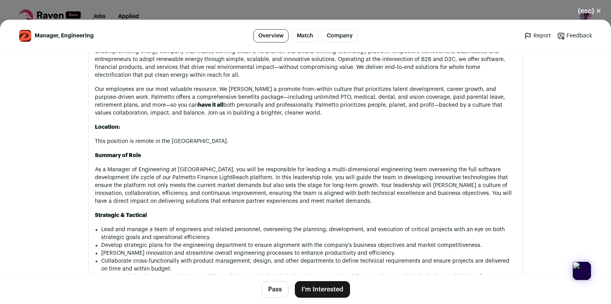
click at [277, 94] on p "Our employees are our most valuable resource. We foster a promote-from-within c…" at bounding box center [305, 100] width 421 height 31
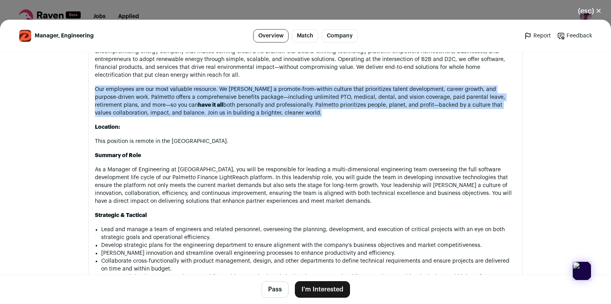
click at [277, 94] on p "Our employees are our most valuable resource. We foster a promote-from-within c…" at bounding box center [305, 100] width 421 height 31
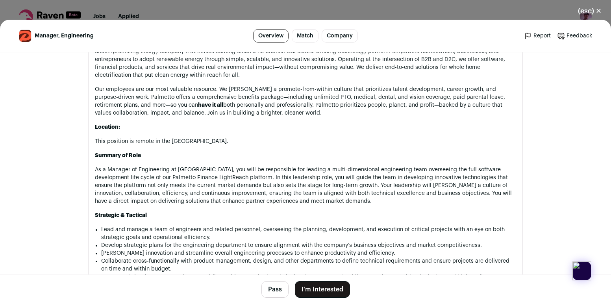
click at [279, 177] on p "As a Manager of Engineering at Palmetto, you will be responsible for leading a …" at bounding box center [305, 185] width 421 height 39
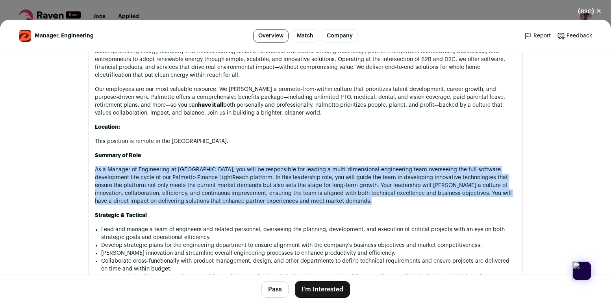
click at [279, 177] on p "As a Manager of Engineering at Palmetto, you will be responsible for leading a …" at bounding box center [305, 185] width 421 height 39
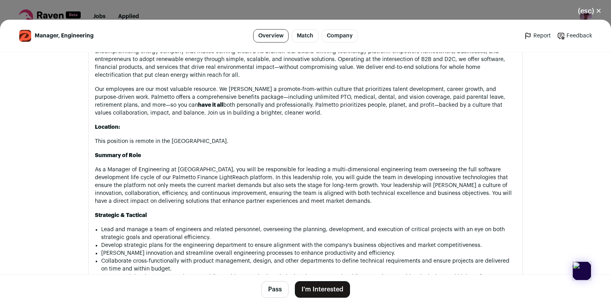
click at [296, 183] on p "As a Manager of Engineering at Palmetto, you will be responsible for leading a …" at bounding box center [305, 185] width 421 height 39
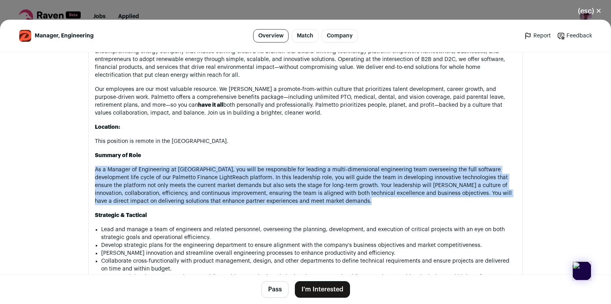
click at [296, 183] on p "As a Manager of Engineering at Palmetto, you will be responsible for leading a …" at bounding box center [305, 185] width 421 height 39
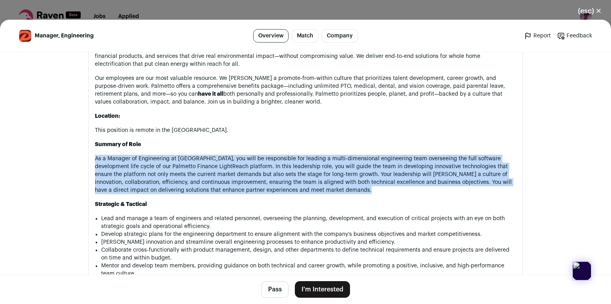
scroll to position [436, 0]
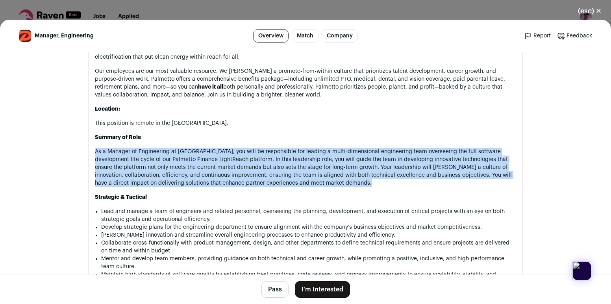
click at [299, 162] on p "As a Manager of Engineering at Palmetto, you will be responsible for leading a …" at bounding box center [305, 167] width 421 height 39
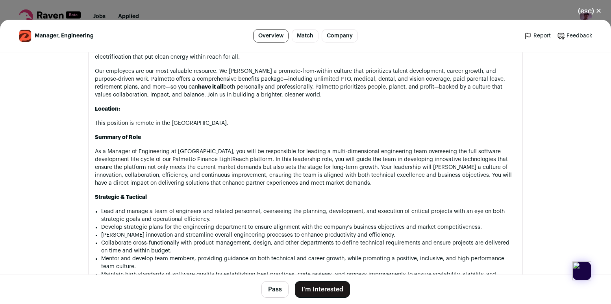
click at [319, 285] on button "I'm Interested" at bounding box center [322, 289] width 55 height 17
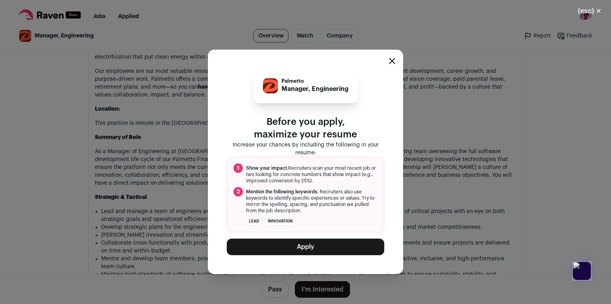
click at [314, 250] on button "Apply" at bounding box center [305, 246] width 157 height 17
